Goal: Communication & Community: Answer question/provide support

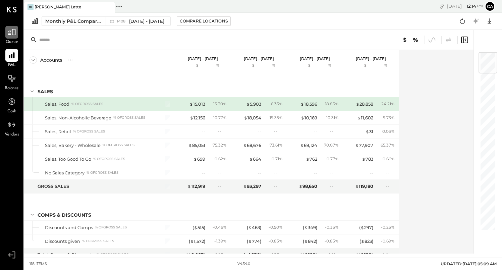
click at [10, 35] on icon at bounding box center [12, 32] width 8 height 6
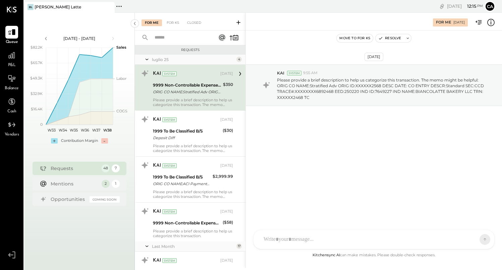
click at [79, 176] on div "Requests 48 7 Mentions 2 1 Opportunities Coming Soon" at bounding box center [80, 185] width 94 height 46
click at [110, 183] on div "2 1" at bounding box center [111, 183] width 18 height 8
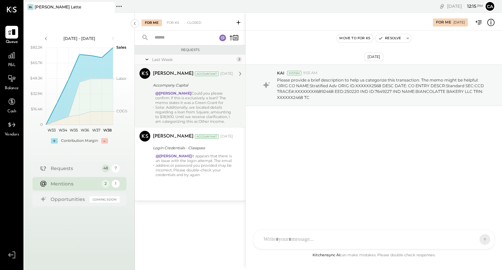
click at [181, 115] on div "@[PERSON_NAME] Could you please confirm if this is exclusively a loan? The memo…" at bounding box center [194, 107] width 78 height 33
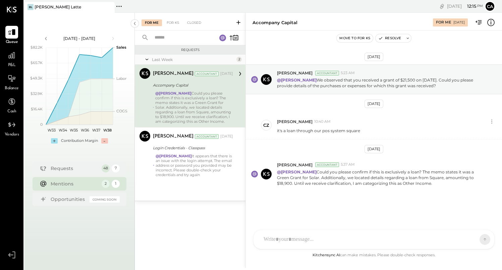
click at [274, 244] on div "A accounting [PERSON_NAME] [PERSON_NAME] [PERSON_NAME] CZ [PERSON_NAME] B bianc…" at bounding box center [373, 239] width 241 height 19
click at [474, 242] on icon at bounding box center [472, 239] width 7 height 7
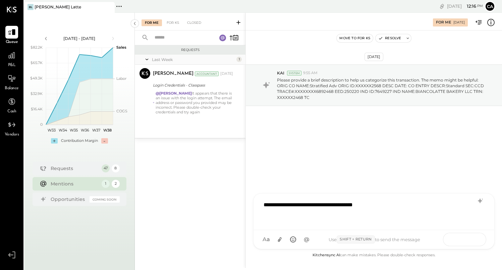
click at [468, 235] on button at bounding box center [472, 239] width 24 height 10
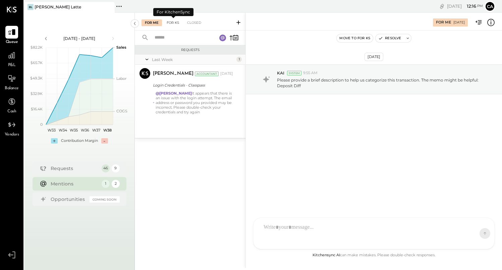
click at [172, 23] on div "For KS" at bounding box center [172, 22] width 19 height 7
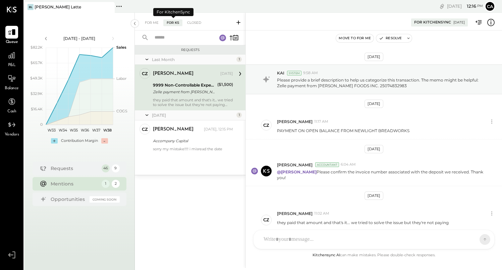
scroll to position [35, 0]
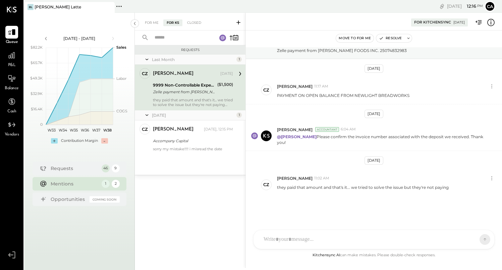
click at [237, 23] on icon at bounding box center [238, 22] width 7 height 7
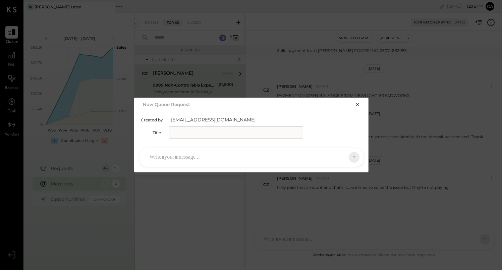
click at [187, 138] on input "text" at bounding box center [236, 132] width 134 height 12
type input "**********"
click at [173, 156] on div at bounding box center [245, 157] width 198 height 15
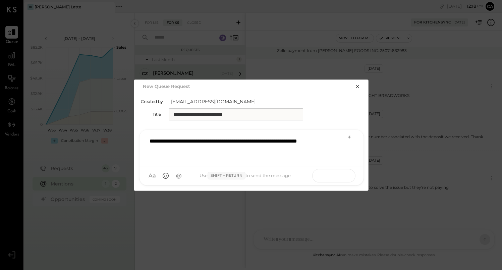
click at [346, 173] on button at bounding box center [341, 175] width 24 height 10
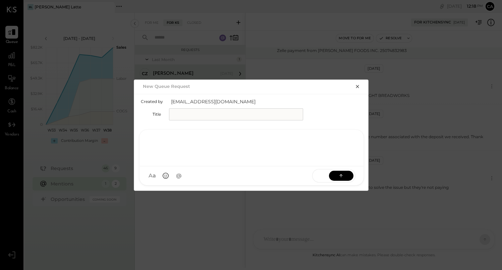
scroll to position [0, 0]
